Goal: Check status: Check status

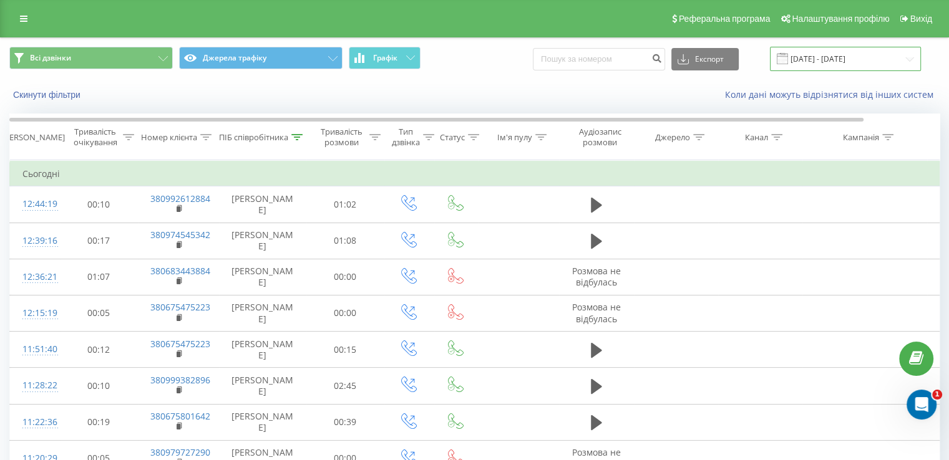
click at [825, 53] on input "[DATE] - [DATE]" at bounding box center [845, 59] width 151 height 24
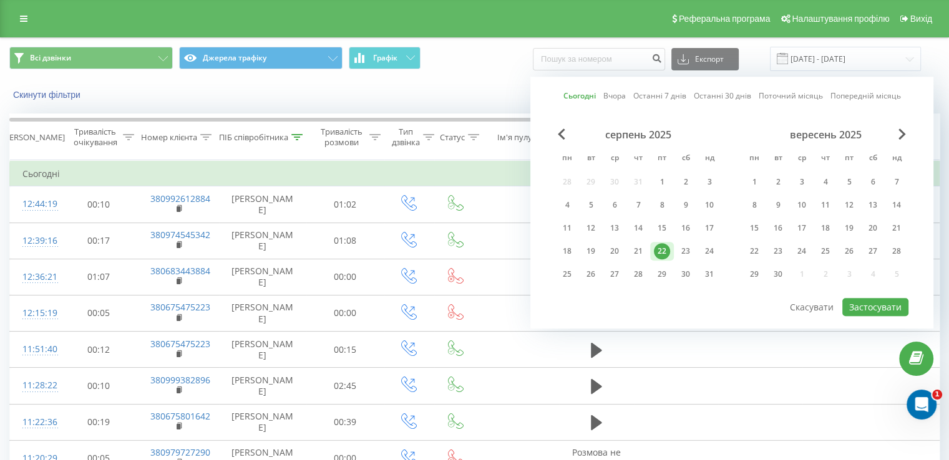
click at [666, 247] on div "22" at bounding box center [662, 251] width 16 height 16
click at [868, 301] on button "Застосувати" at bounding box center [875, 307] width 66 height 18
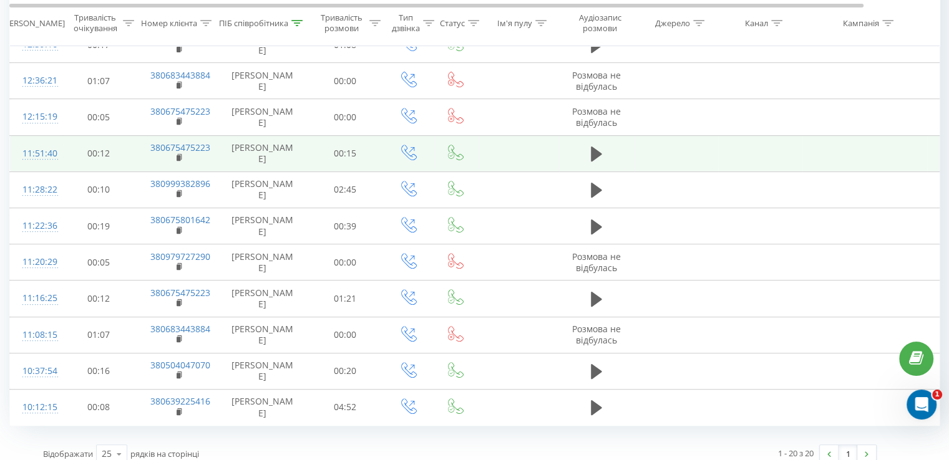
scroll to position [496, 0]
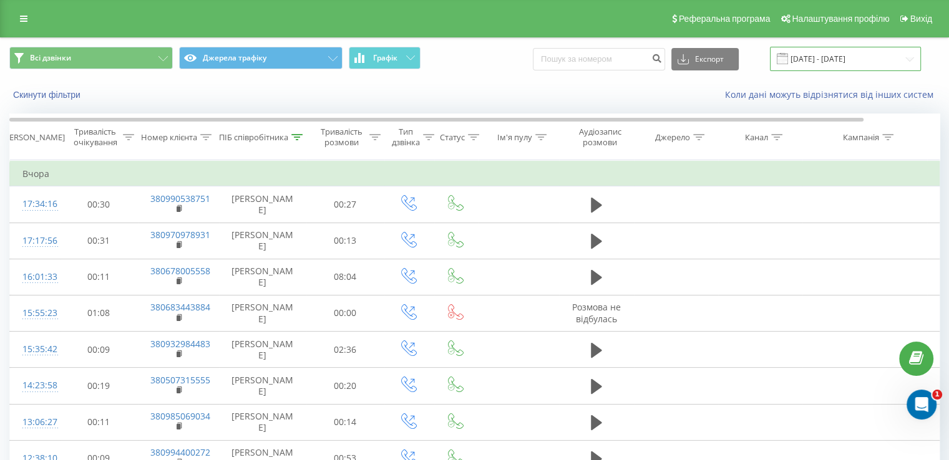
click at [854, 47] on input "[DATE] - [DATE]" at bounding box center [845, 59] width 151 height 24
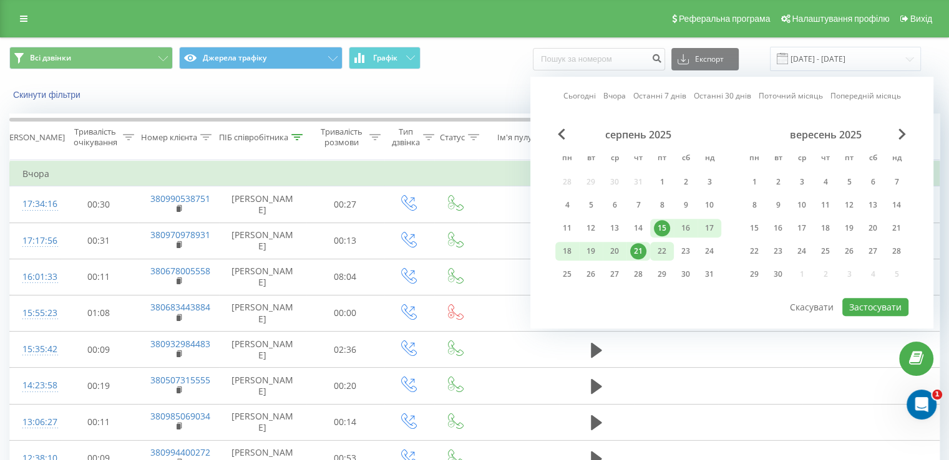
click at [660, 249] on div "22" at bounding box center [662, 251] width 16 height 16
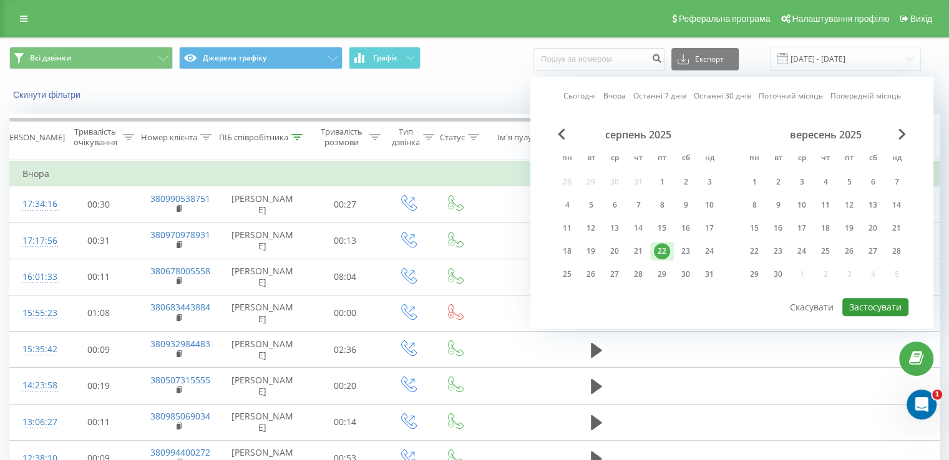
click at [864, 301] on button "Застосувати" at bounding box center [875, 307] width 66 height 18
type input "[DATE] - [DATE]"
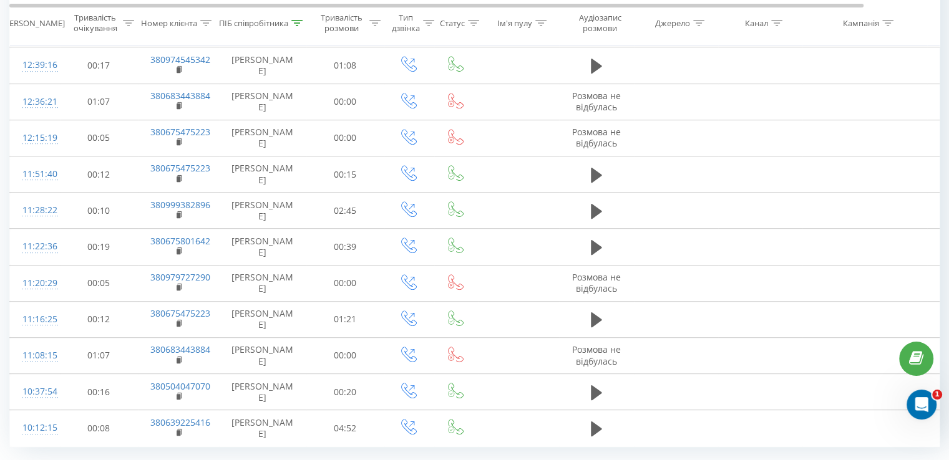
scroll to position [568, 0]
